Goal: Entertainment & Leisure: Browse casually

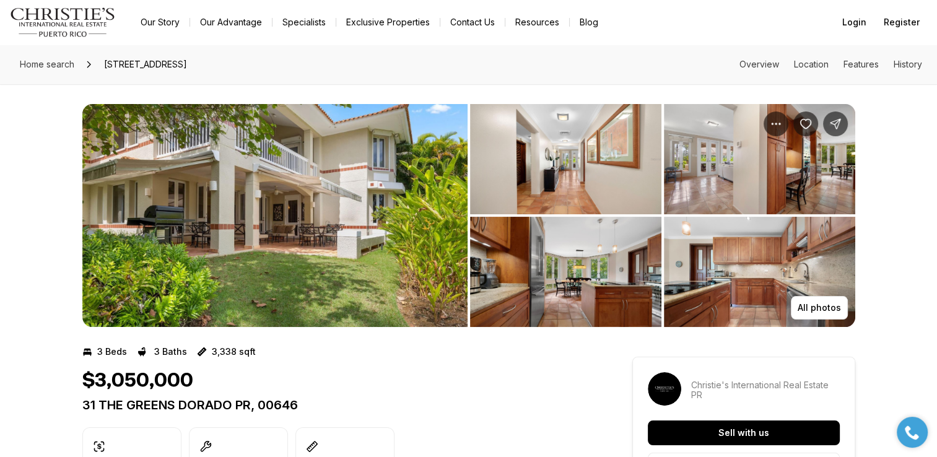
click at [164, 219] on img "View image gallery" at bounding box center [274, 215] width 385 height 223
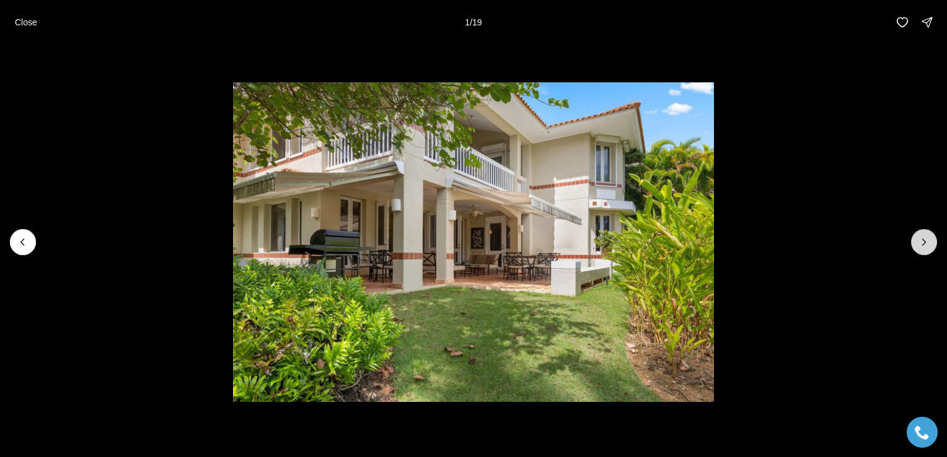
click at [917, 238] on icon "Next slide" at bounding box center [923, 242] width 12 height 12
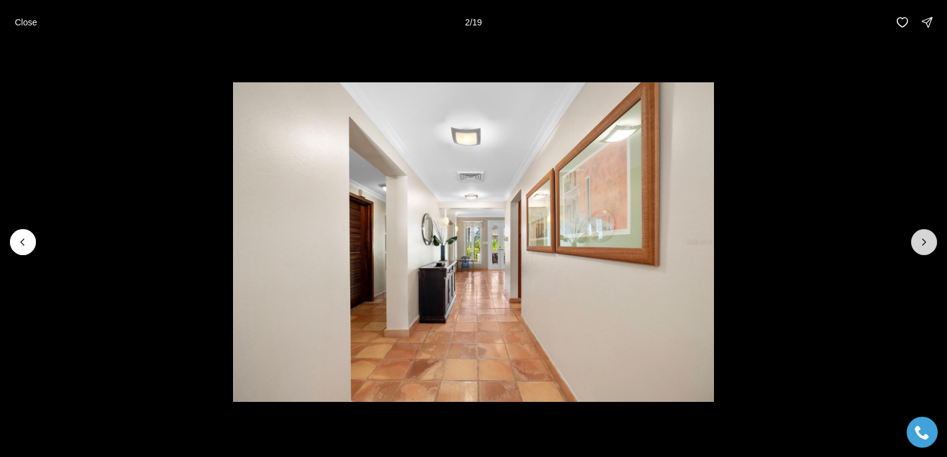
click at [918, 238] on icon "Next slide" at bounding box center [923, 242] width 12 height 12
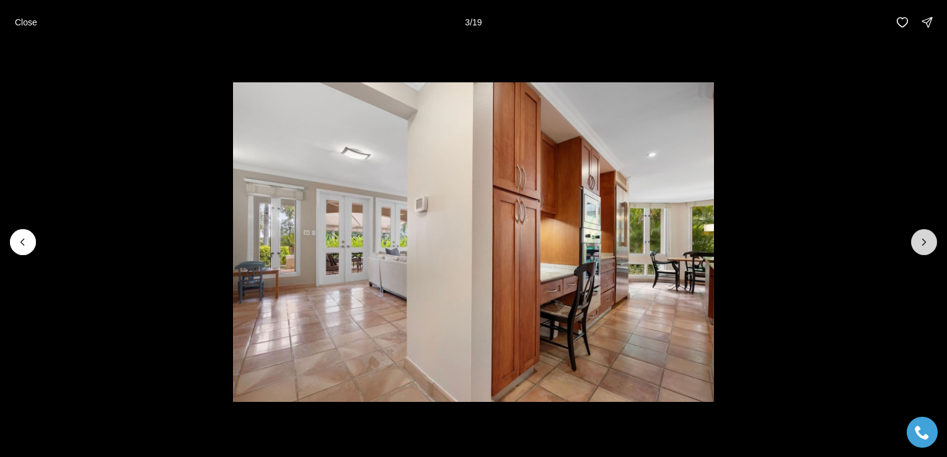
click at [918, 238] on icon "Next slide" at bounding box center [923, 242] width 12 height 12
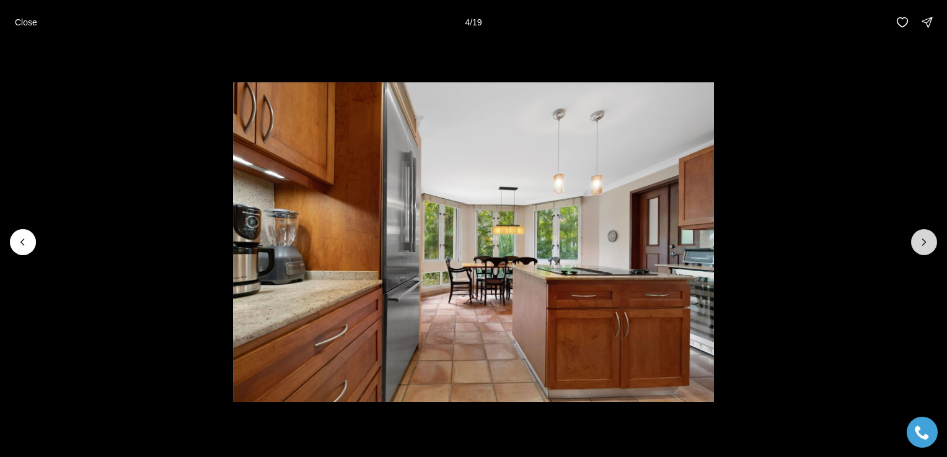
click at [918, 238] on icon "Next slide" at bounding box center [923, 242] width 12 height 12
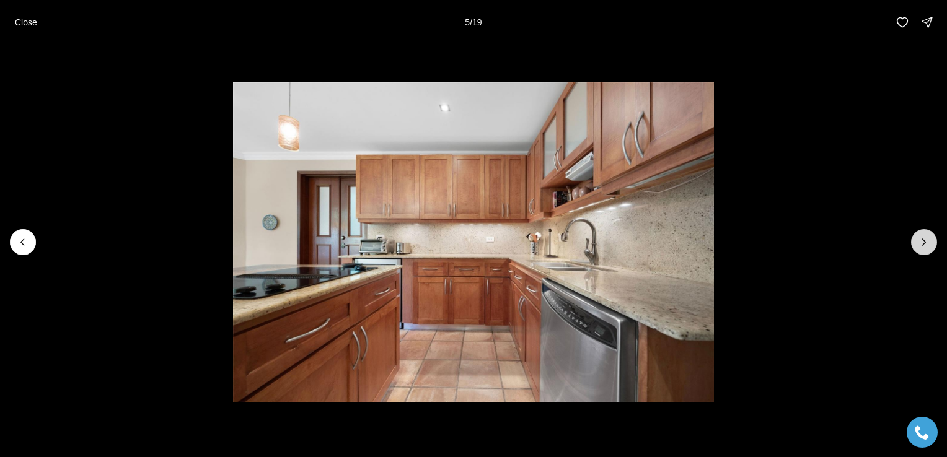
click at [918, 238] on icon "Next slide" at bounding box center [923, 242] width 12 height 12
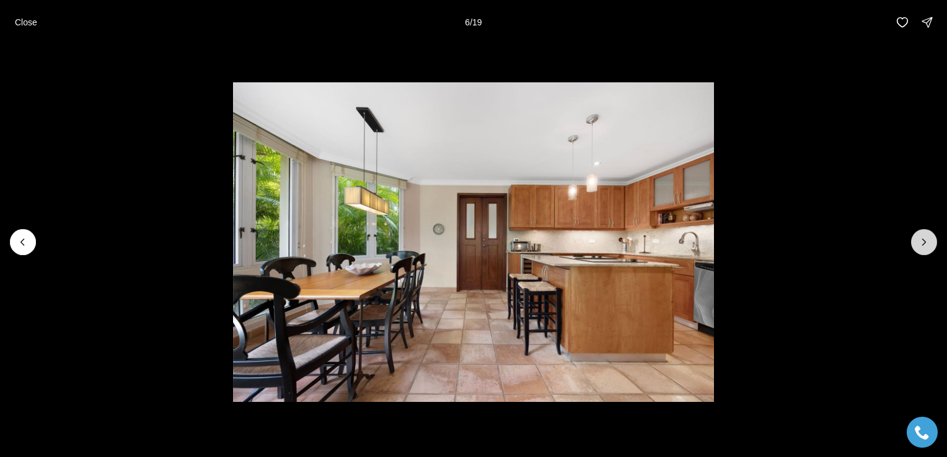
click at [918, 238] on icon "Next slide" at bounding box center [923, 242] width 12 height 12
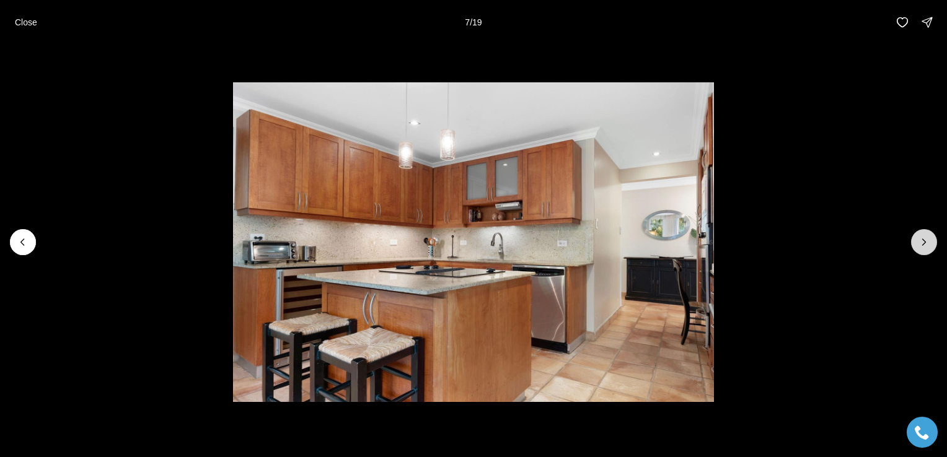
click at [918, 238] on icon "Next slide" at bounding box center [923, 242] width 12 height 12
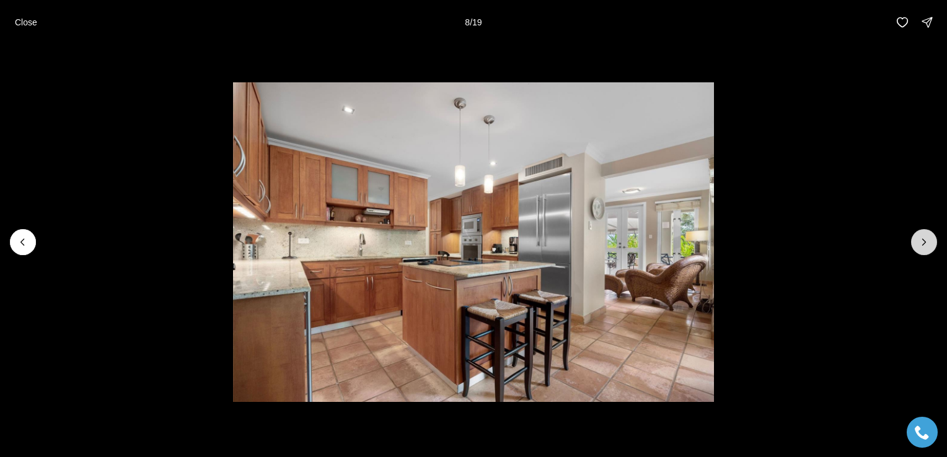
click at [918, 238] on icon "Next slide" at bounding box center [923, 242] width 12 height 12
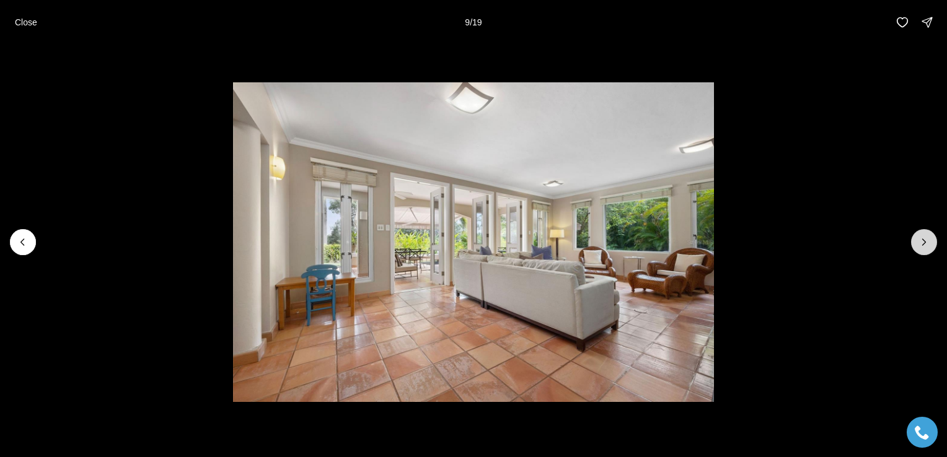
click at [918, 238] on icon "Next slide" at bounding box center [923, 242] width 12 height 12
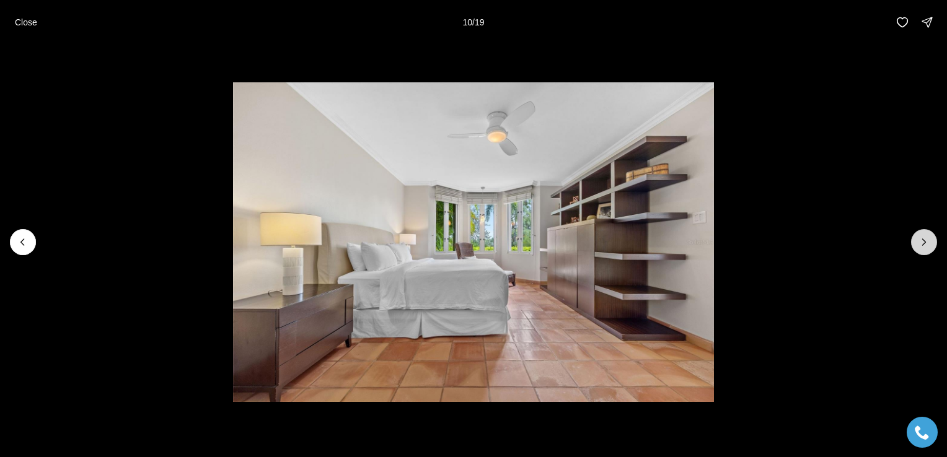
click at [918, 238] on icon "Next slide" at bounding box center [923, 242] width 12 height 12
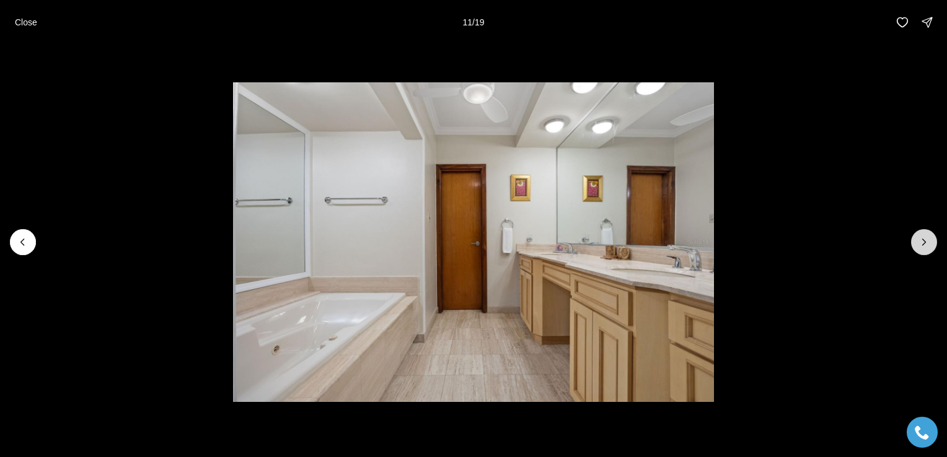
click at [918, 238] on icon "Next slide" at bounding box center [923, 242] width 12 height 12
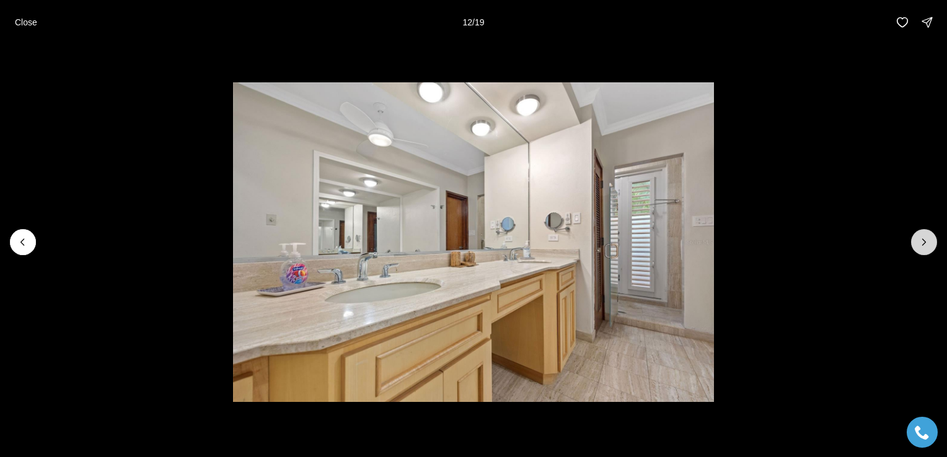
click at [918, 238] on icon "Next slide" at bounding box center [923, 242] width 12 height 12
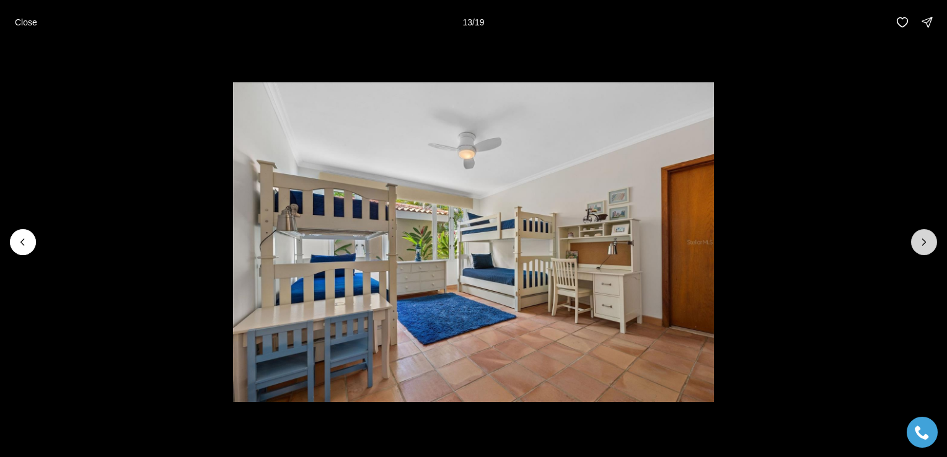
click at [918, 238] on icon "Next slide" at bounding box center [923, 242] width 12 height 12
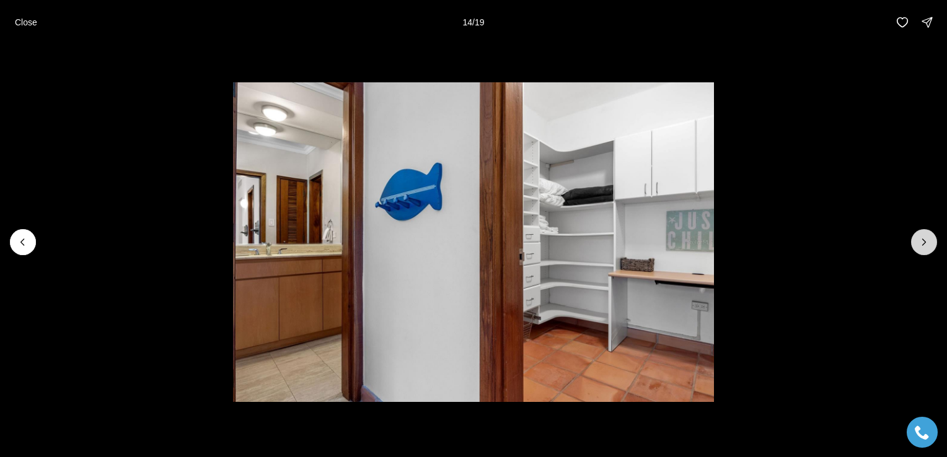
click at [918, 238] on icon "Next slide" at bounding box center [923, 242] width 12 height 12
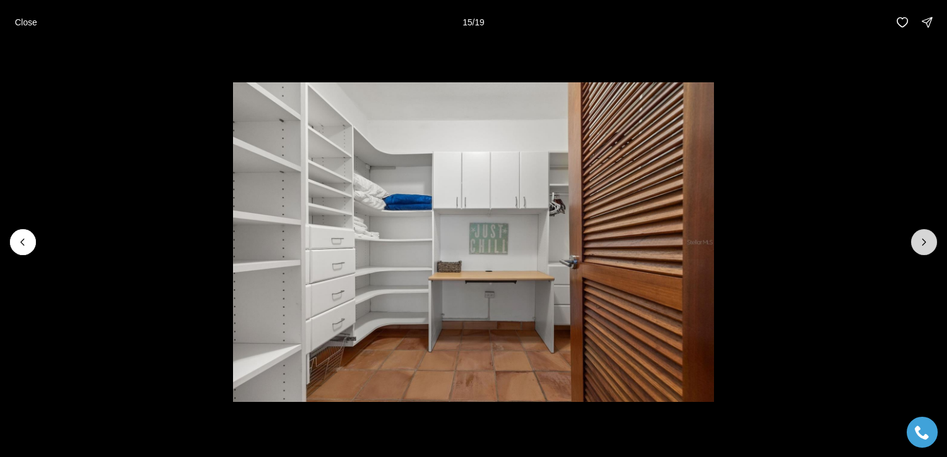
click at [918, 238] on icon "Next slide" at bounding box center [923, 242] width 12 height 12
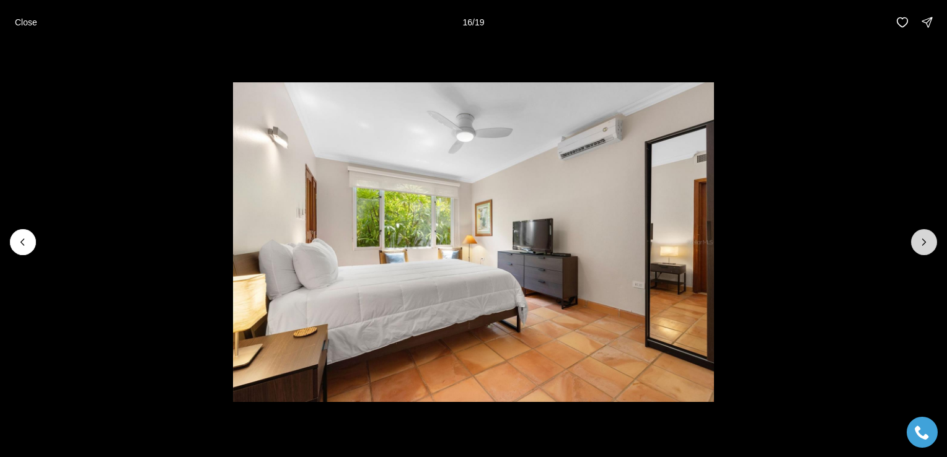
click at [918, 238] on icon "Next slide" at bounding box center [923, 242] width 12 height 12
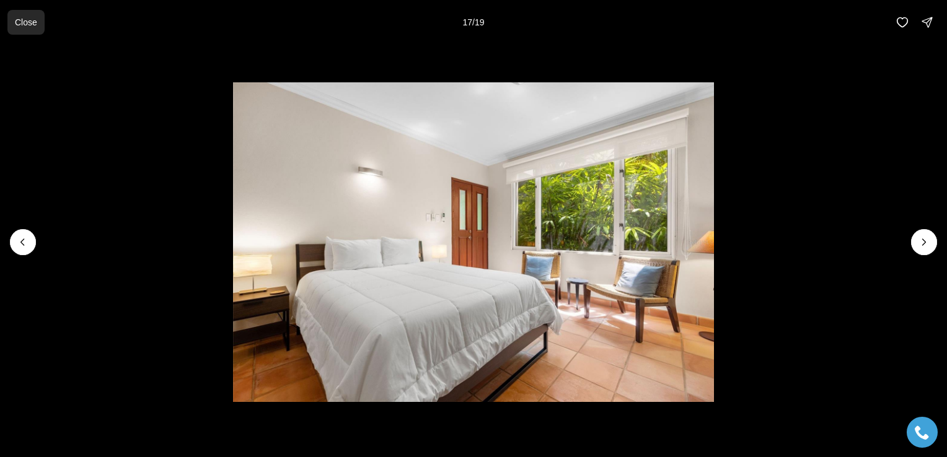
click at [35, 28] on button "Close" at bounding box center [25, 22] width 37 height 25
